Goal: Find specific page/section: Find specific page/section

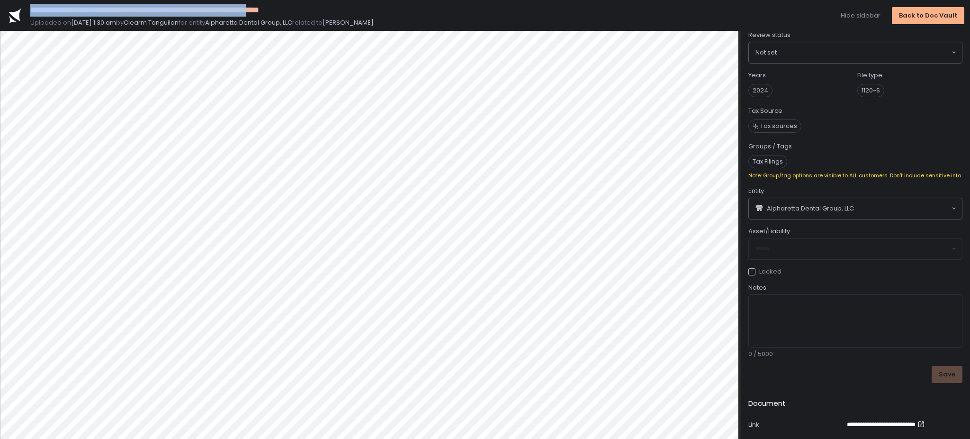
drag, startPoint x: 305, startPoint y: 9, endPoint x: 32, endPoint y: 11, distance: 273.3
click at [32, 11] on div "**********" at bounding box center [211, 10] width 363 height 13
copy div "**********"
